Goal: Find contact information: Find contact information

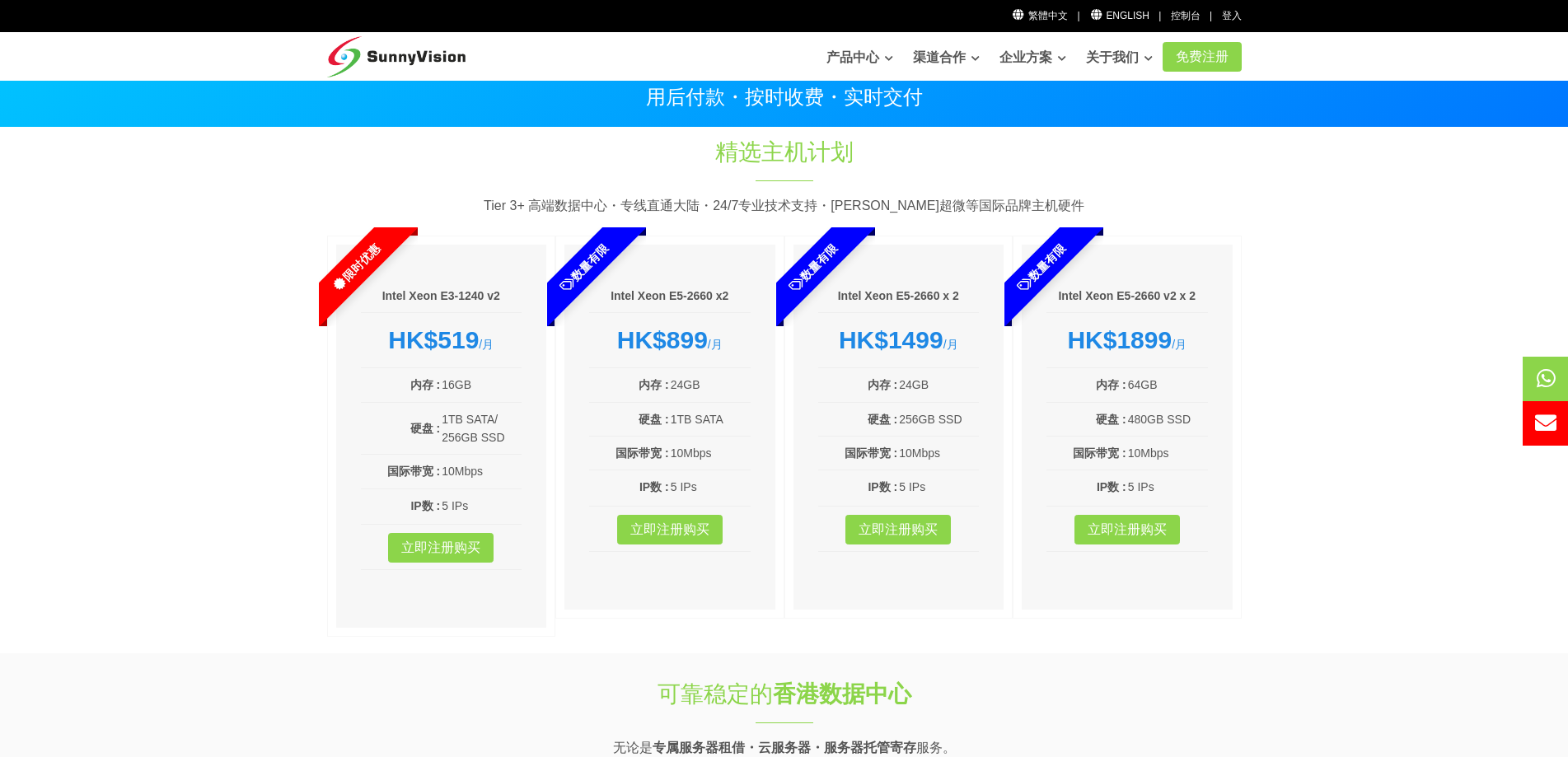
scroll to position [83, 0]
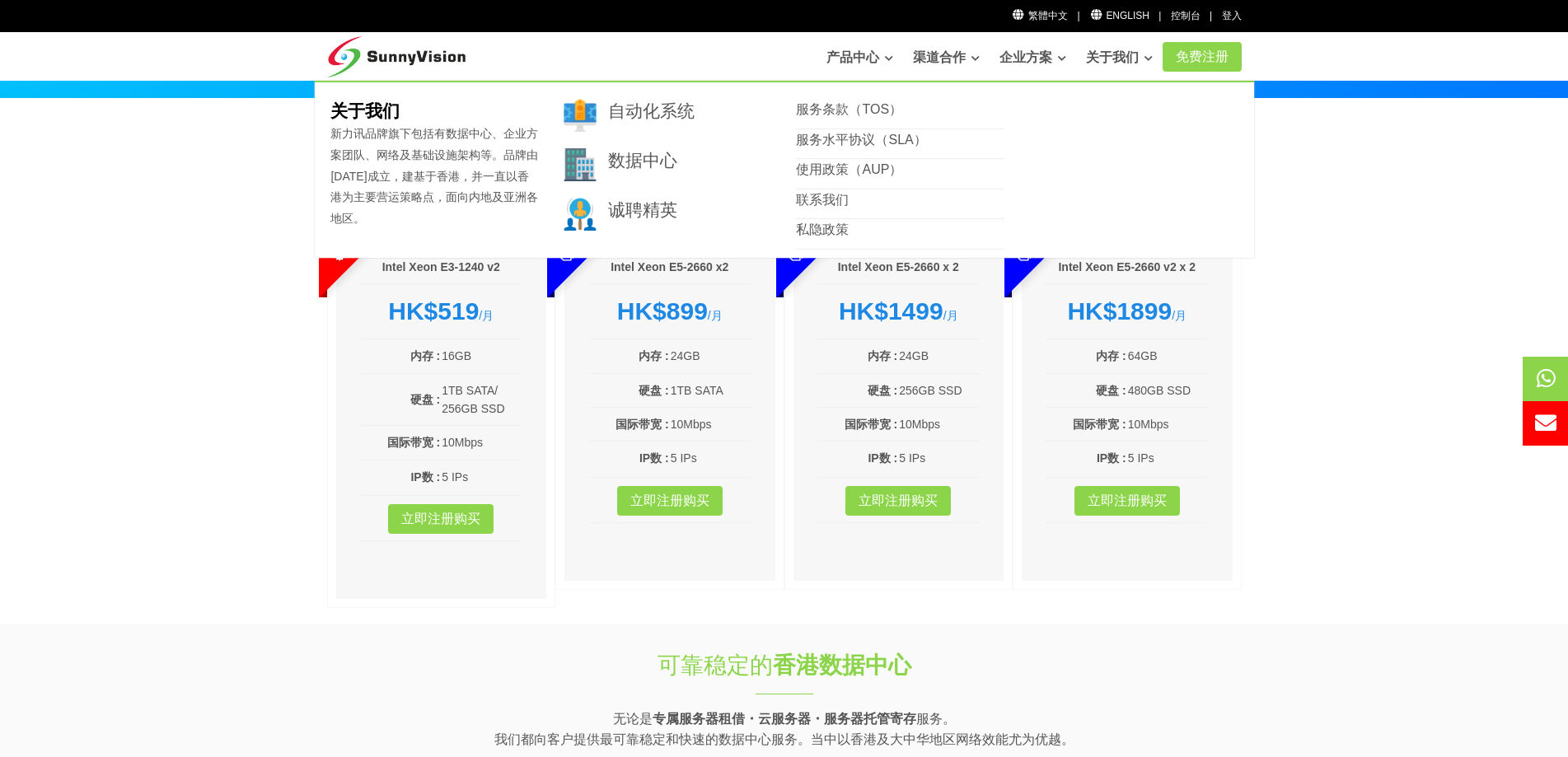
click at [1124, 58] on link "关于我们" at bounding box center [1119, 57] width 67 height 32
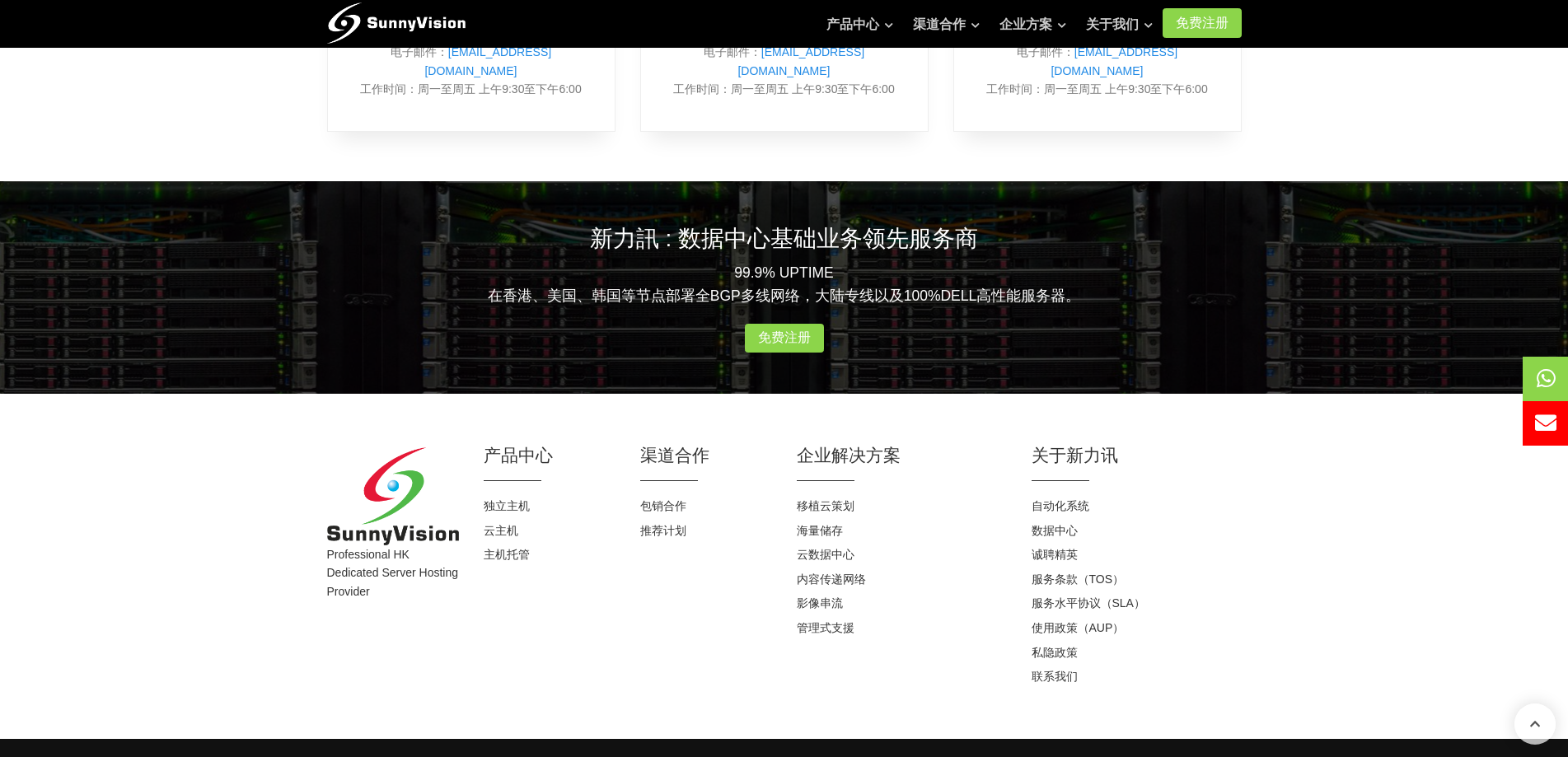
scroll to position [939, 0]
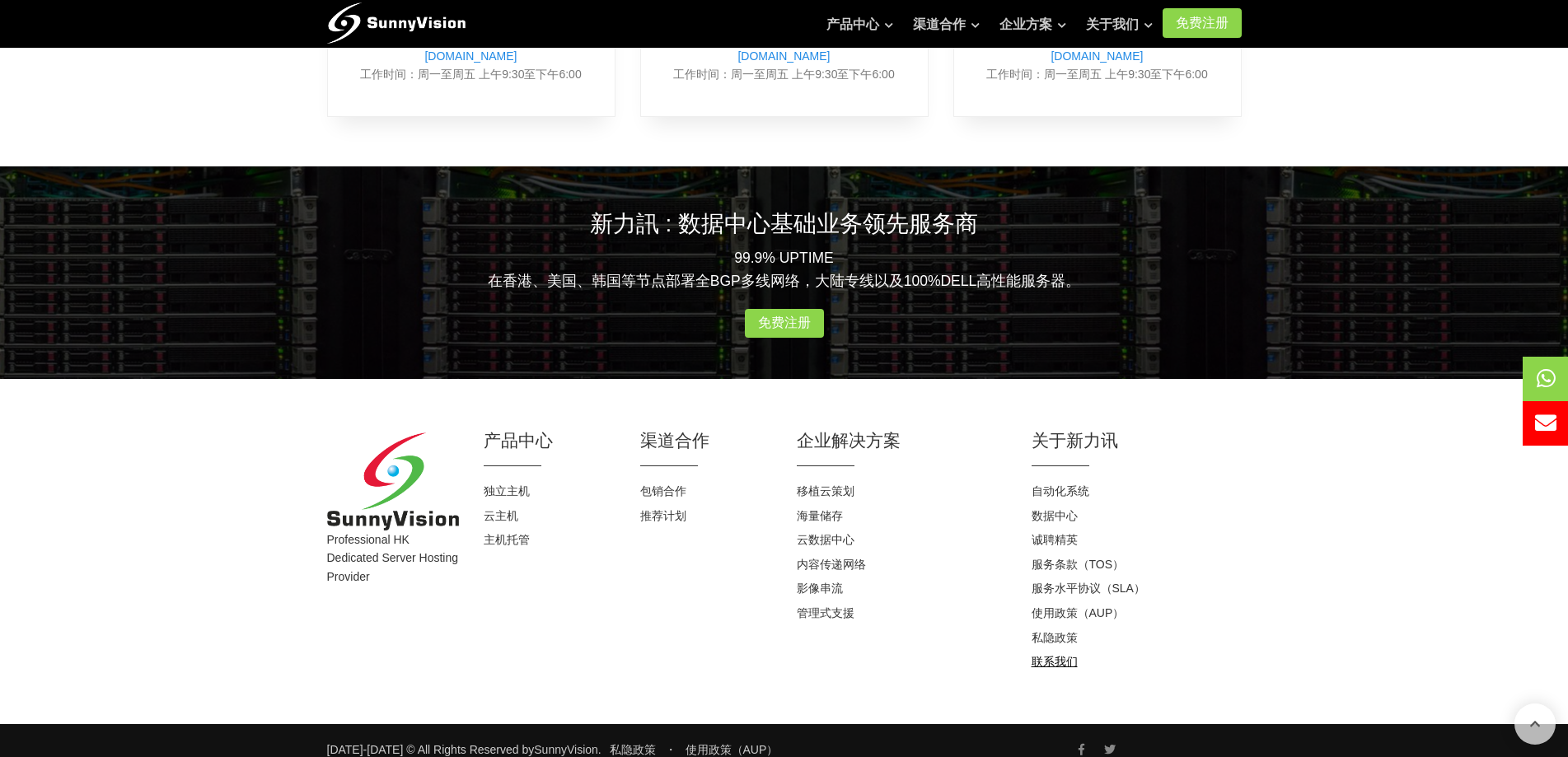
click at [1061, 655] on link "联系我们" at bounding box center [1054, 661] width 46 height 13
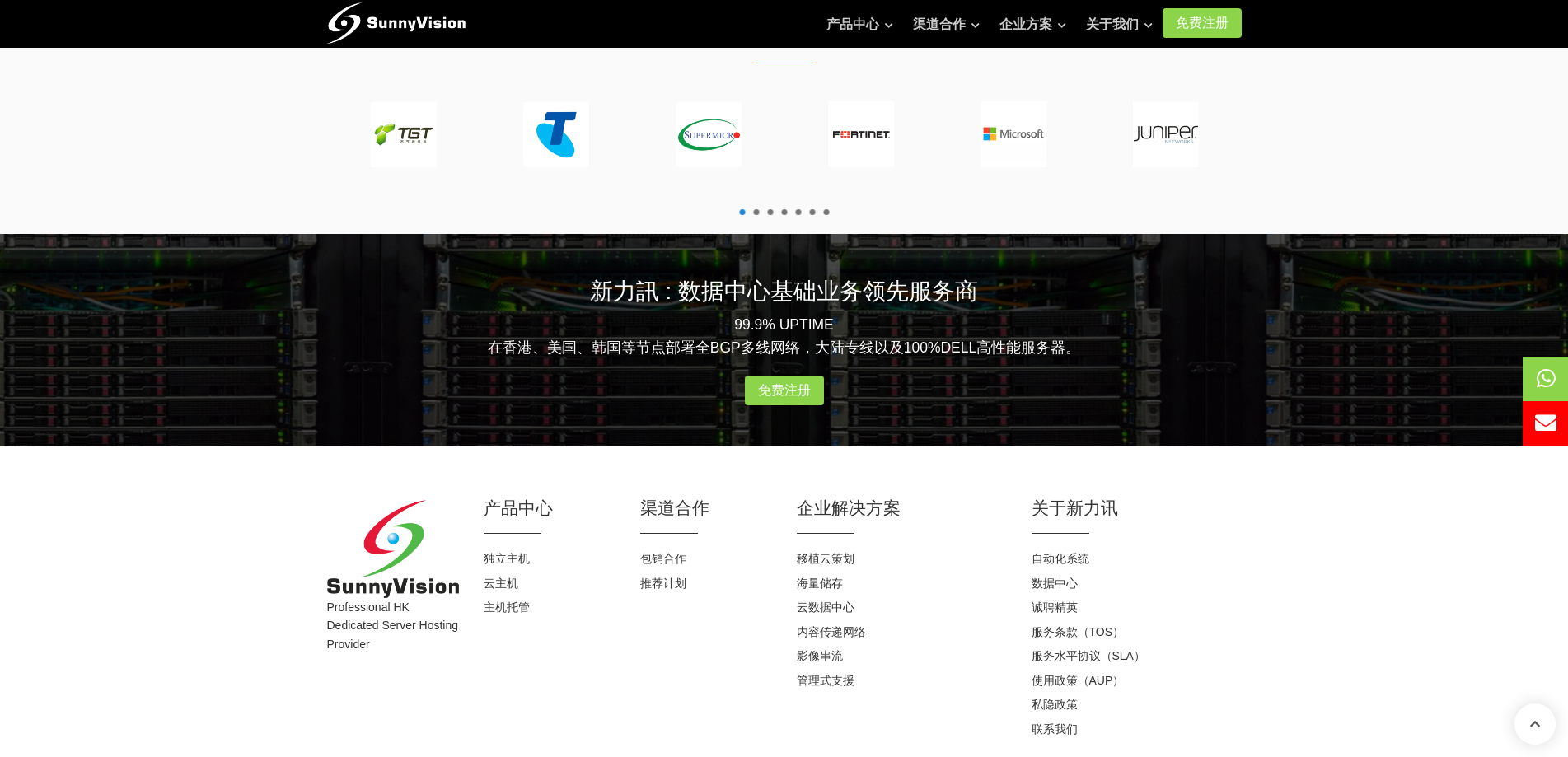
scroll to position [1986, 0]
